Goal: Check status: Check status

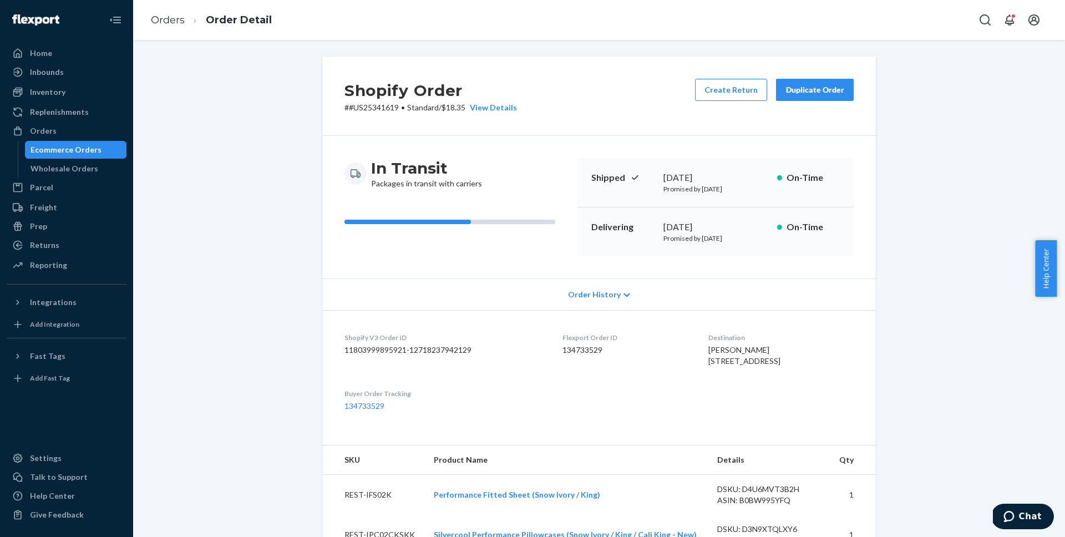
scroll to position [329, 0]
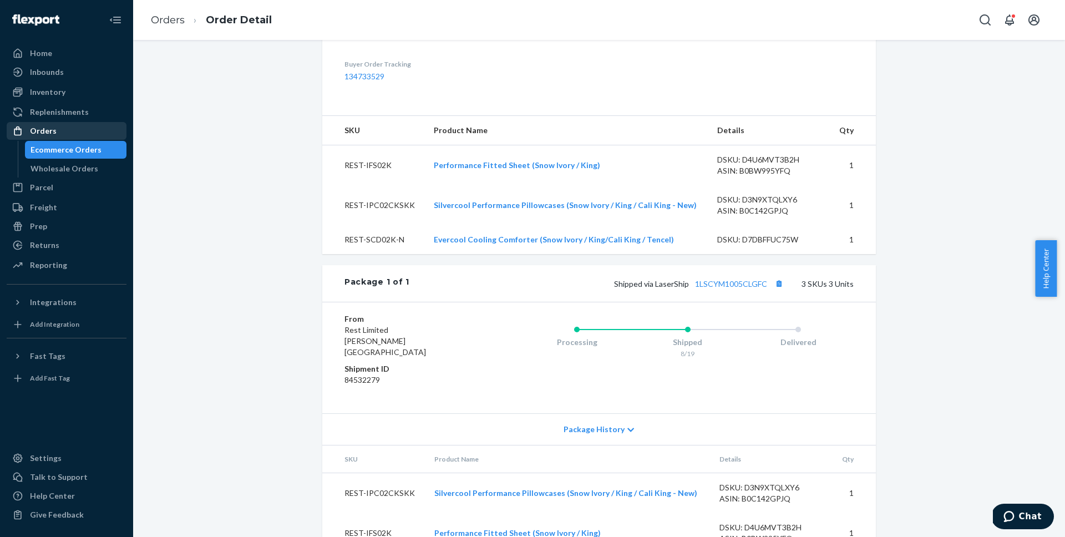
click at [52, 128] on div "Orders" at bounding box center [43, 130] width 27 height 11
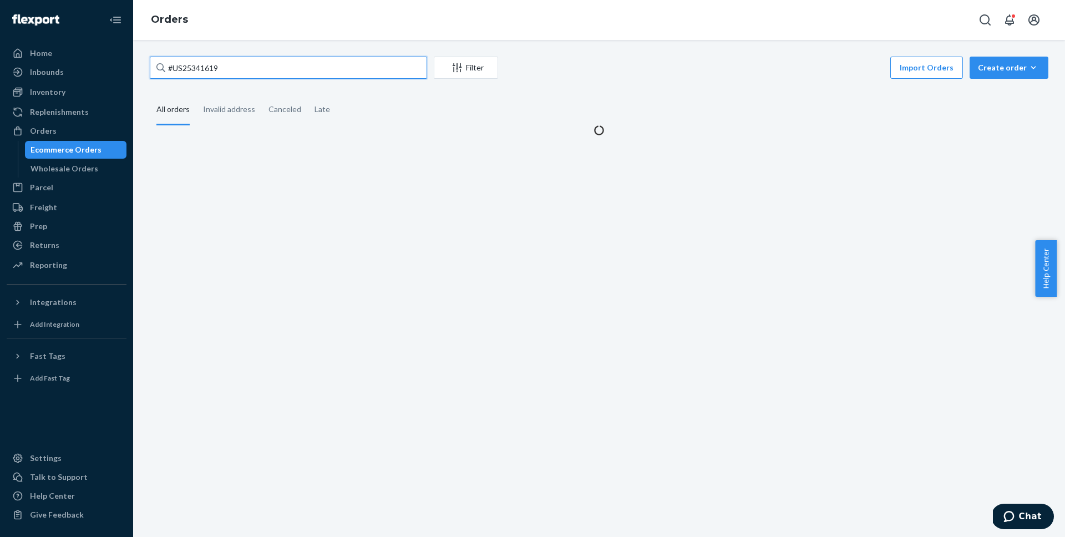
click at [315, 68] on input "#US25341619" at bounding box center [288, 68] width 277 height 22
paste input "37146"
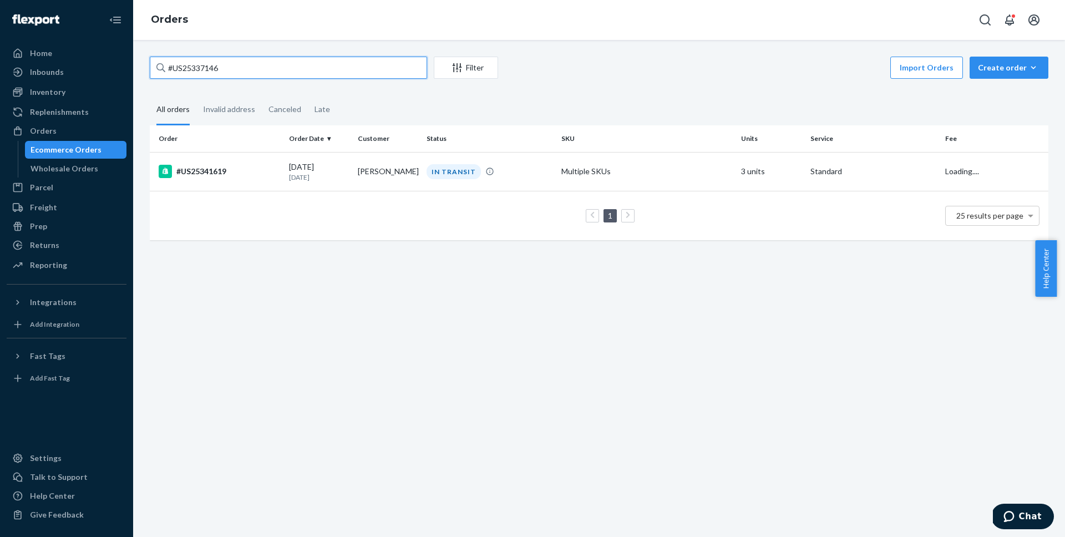
type input "#US25337146"
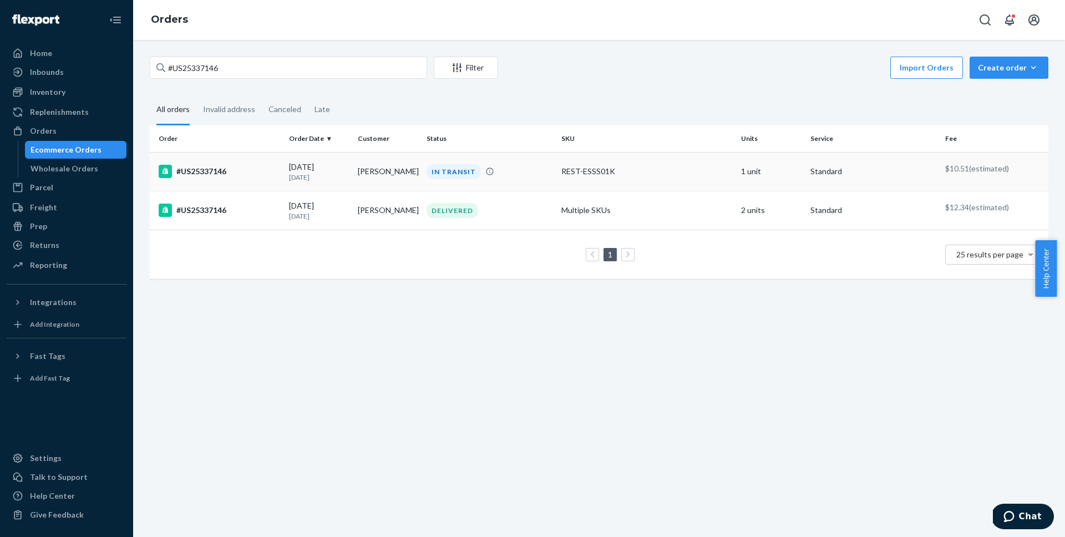
click at [182, 176] on div "#US25337146" at bounding box center [219, 171] width 121 height 13
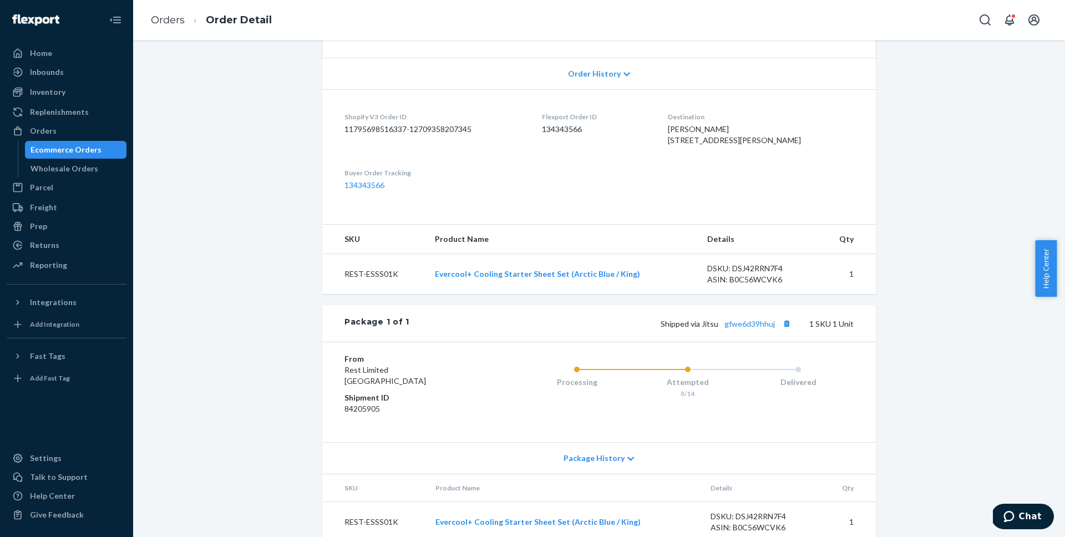
scroll to position [261, 0]
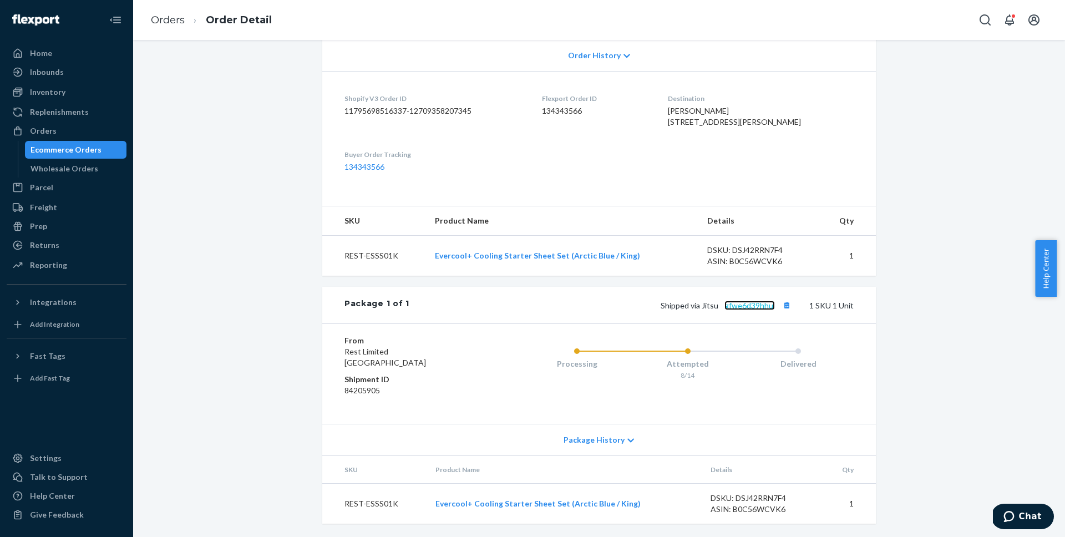
click at [750, 303] on link "gfwe6d39hhuj" at bounding box center [749, 305] width 50 height 9
click at [744, 306] on link "gfwe6d39hhuj" at bounding box center [749, 305] width 50 height 9
